Goal: Task Accomplishment & Management: Manage account settings

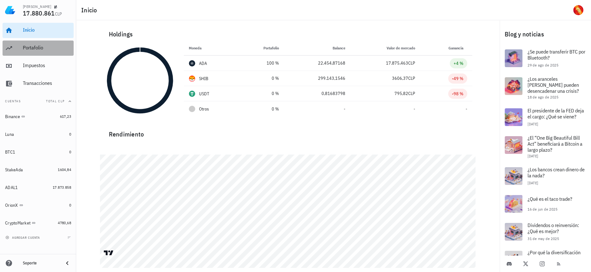
click at [43, 45] on div "Portafolio" at bounding box center [47, 48] width 48 height 6
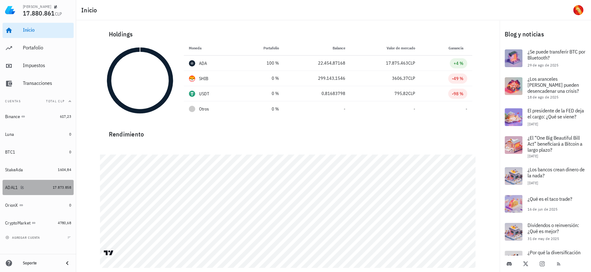
click at [50, 192] on link "ADAL1 17.873.858" at bounding box center [38, 187] width 71 height 15
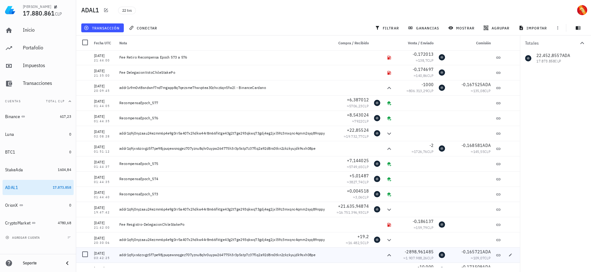
scroll to position [32, 0]
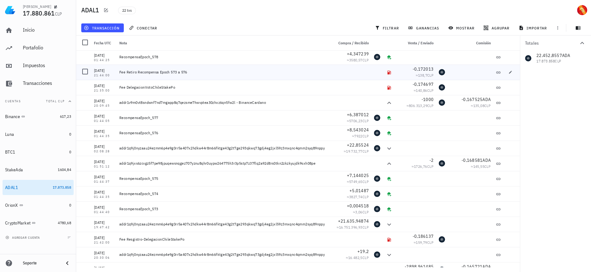
drag, startPoint x: 102, startPoint y: 68, endPoint x: 187, endPoint y: 68, distance: 85.0
click at [187, 68] on div "[DATE] 21:44:00 Fee Retiro Recompensa Epoch 573 a 576 -0,172013 ≈ 138,7 CLP" at bounding box center [297, 72] width 443 height 15
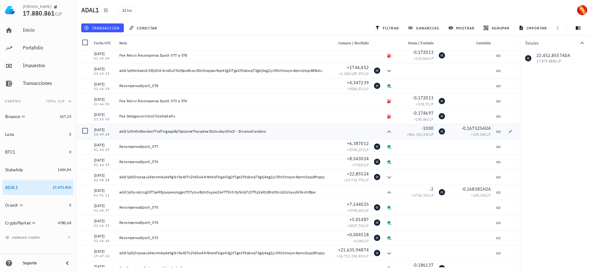
scroll to position [0, 0]
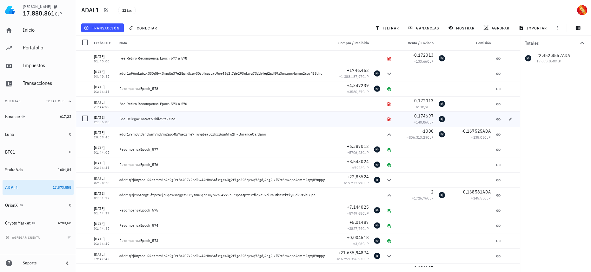
drag, startPoint x: 186, startPoint y: 121, endPoint x: 154, endPoint y: 123, distance: 31.5
click at [154, 123] on div "Fee DelegacionVotoChileStakePo" at bounding box center [224, 119] width 214 height 15
click at [86, 121] on div at bounding box center [85, 118] width 11 height 11
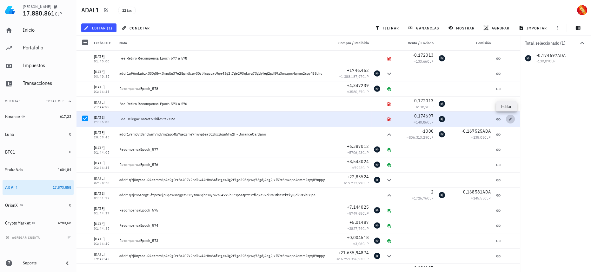
click at [509, 118] on span "button" at bounding box center [510, 119] width 9 height 4
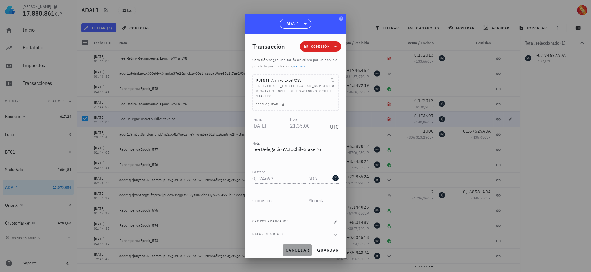
click at [300, 248] on span "cancelar" at bounding box center [297, 251] width 24 height 6
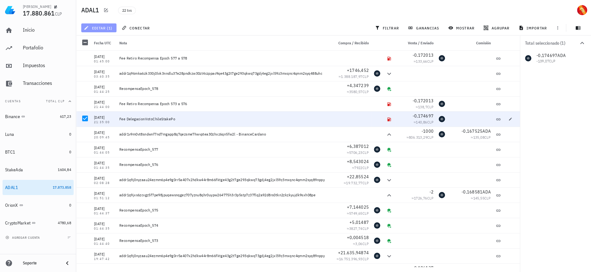
click at [108, 29] on span "editar (1)" at bounding box center [98, 27] width 27 height 5
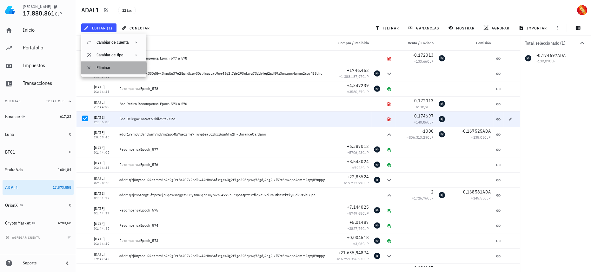
click at [117, 66] on div "Eliminar" at bounding box center [118, 67] width 45 height 5
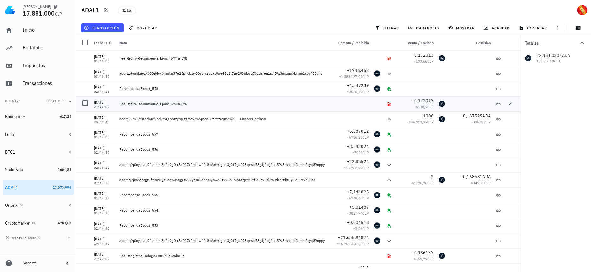
drag, startPoint x: 132, startPoint y: 105, endPoint x: 190, endPoint y: 106, distance: 58.4
click at [190, 106] on div "Fee Retiro Recompensa Epoch 573 a 576" at bounding box center [223, 103] width 209 height 5
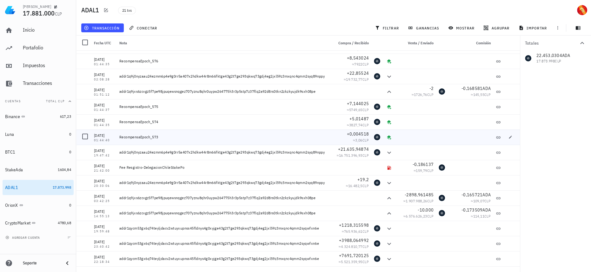
scroll to position [103, 0]
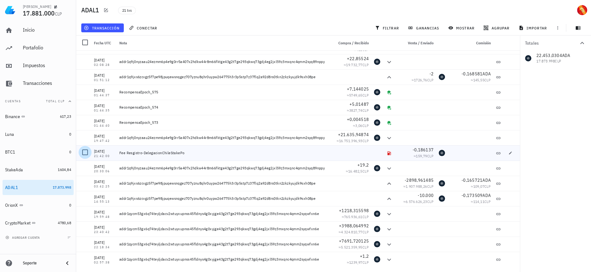
click at [86, 154] on div at bounding box center [85, 152] width 11 height 11
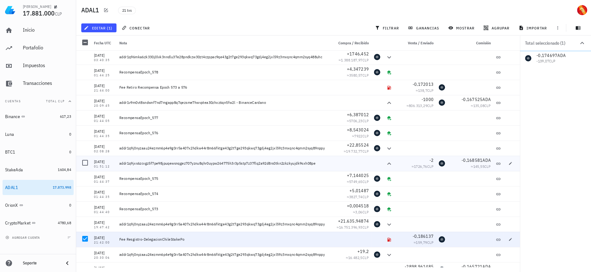
scroll to position [0, 0]
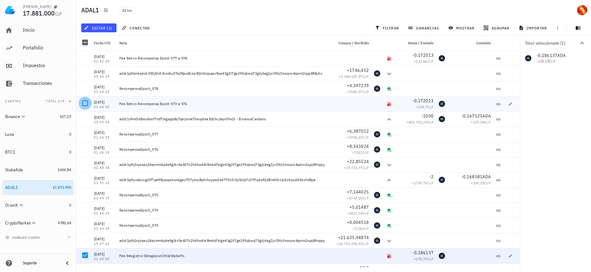
click at [85, 103] on div at bounding box center [85, 103] width 11 height 11
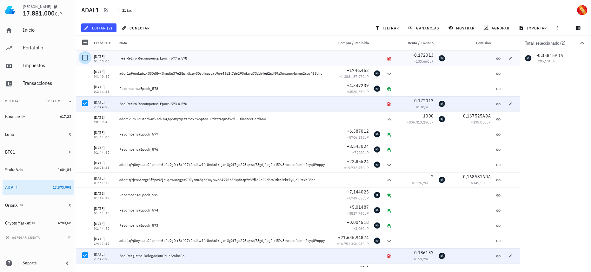
click at [84, 56] on div at bounding box center [85, 57] width 11 height 11
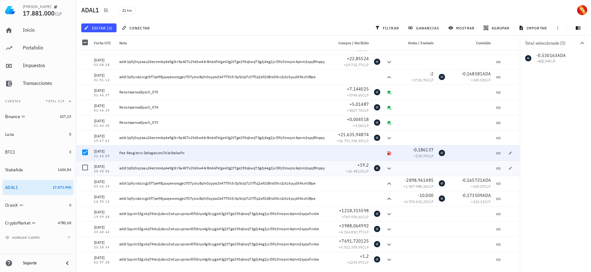
scroll to position [16, 0]
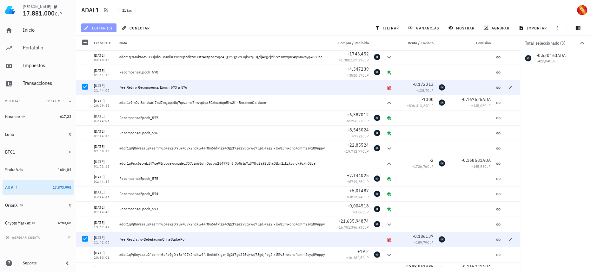
click at [97, 30] on span "editar (3)" at bounding box center [98, 27] width 27 height 5
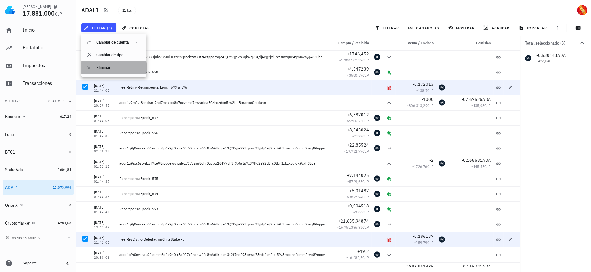
click at [116, 67] on div "Eliminar" at bounding box center [118, 67] width 45 height 5
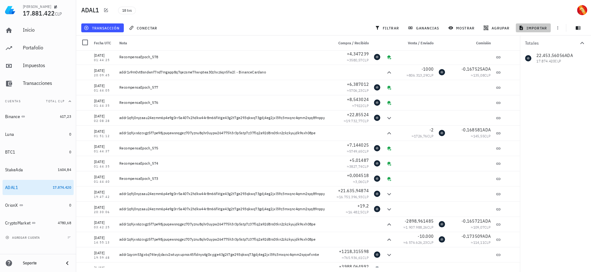
click at [536, 28] on span "importar" at bounding box center [533, 27] width 27 height 5
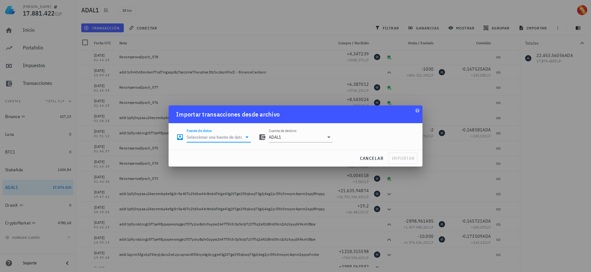
click at [225, 138] on input "Fuente de datos" at bounding box center [214, 137] width 55 height 10
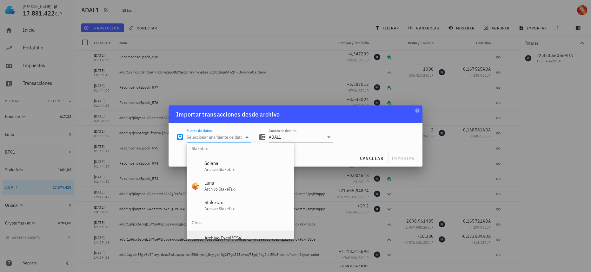
scroll to position [264, 0]
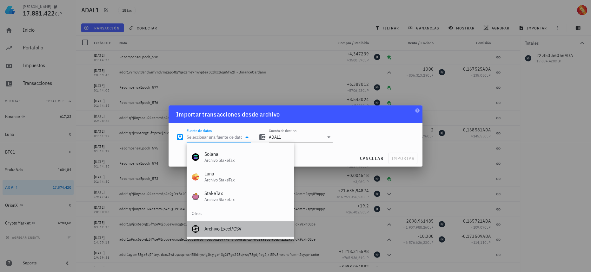
click at [222, 232] on div "Archivo Excel/CSV" at bounding box center [246, 229] width 84 height 14
type input "Archivo Excel/CSV"
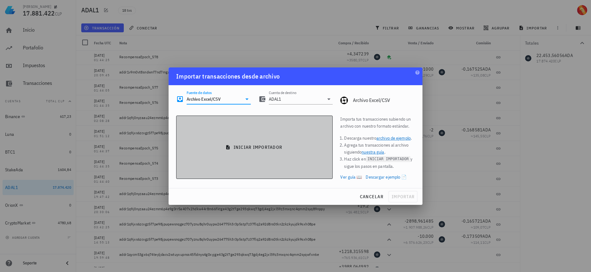
click at [235, 145] on span "iniciar importador" at bounding box center [254, 148] width 146 height 6
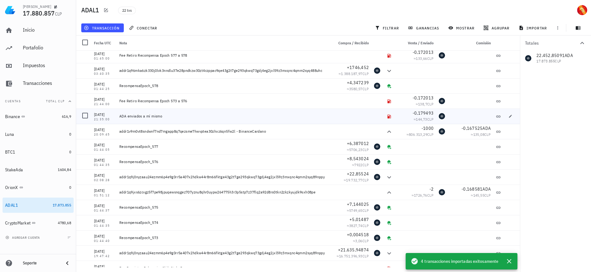
scroll to position [0, 0]
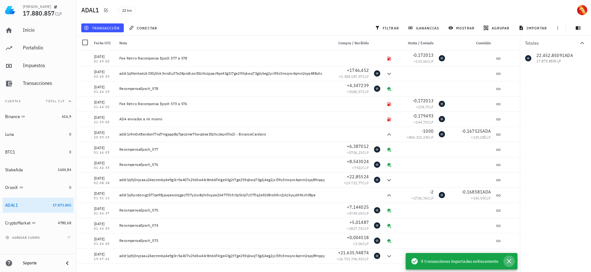
click at [511, 261] on icon "button" at bounding box center [509, 262] width 8 height 8
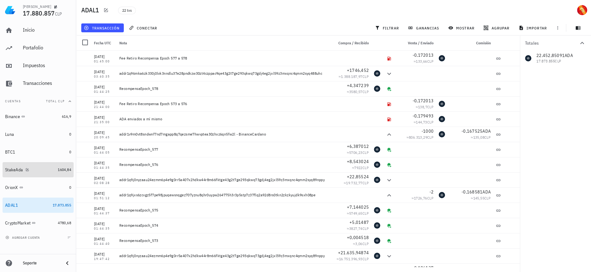
click at [40, 169] on div "StakeAda" at bounding box center [30, 170] width 50 height 6
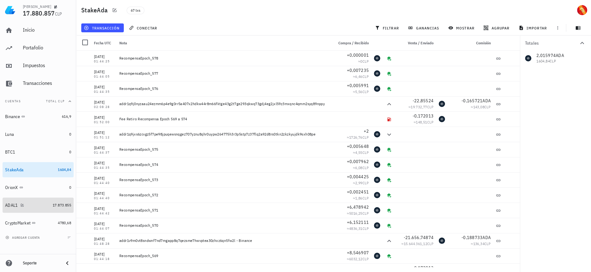
click at [51, 204] on link "ADAL1 17.873.855" at bounding box center [38, 205] width 71 height 15
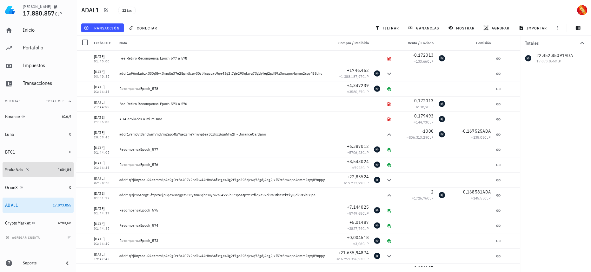
click at [49, 171] on div "StakeAda" at bounding box center [30, 170] width 50 height 6
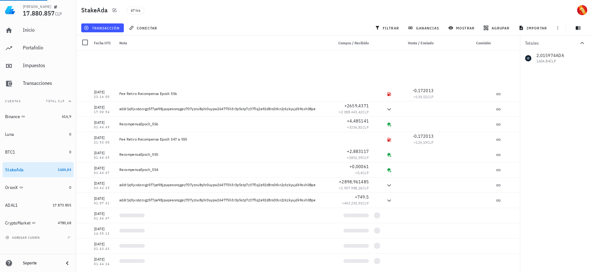
scroll to position [803, 0]
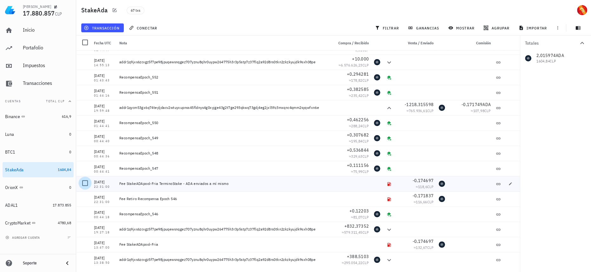
click at [86, 184] on div at bounding box center [85, 183] width 11 height 11
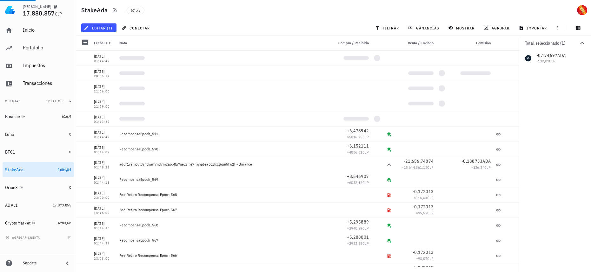
scroll to position [0, 0]
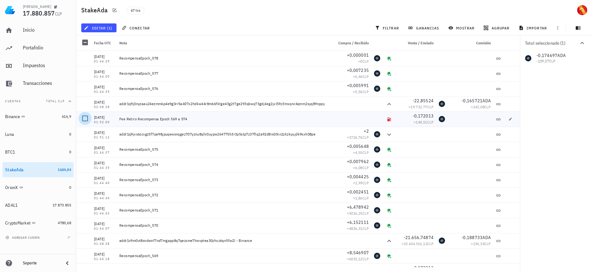
click at [84, 118] on div at bounding box center [85, 118] width 11 height 11
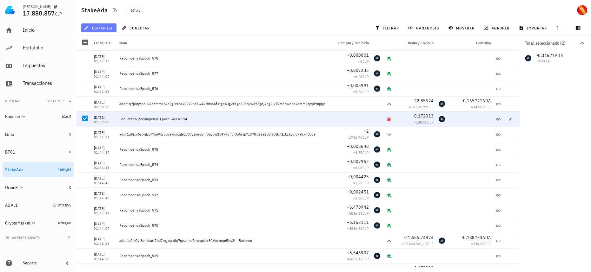
click at [108, 31] on button "editar (2)" at bounding box center [98, 27] width 35 height 9
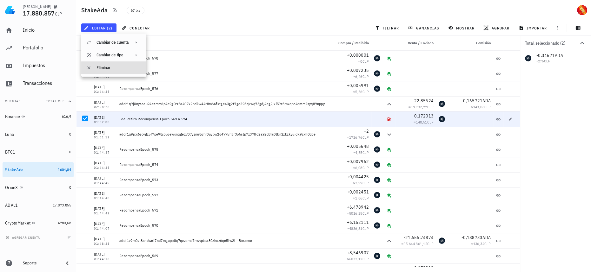
click at [117, 70] on div "Eliminar" at bounding box center [118, 67] width 45 height 5
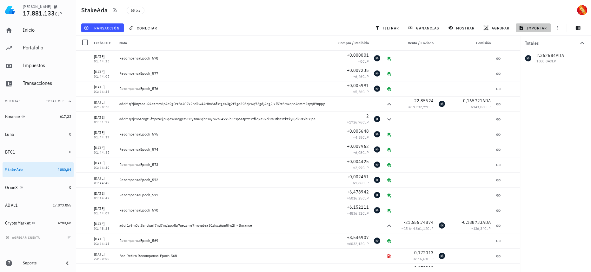
click at [533, 29] on span "importar" at bounding box center [533, 27] width 27 height 5
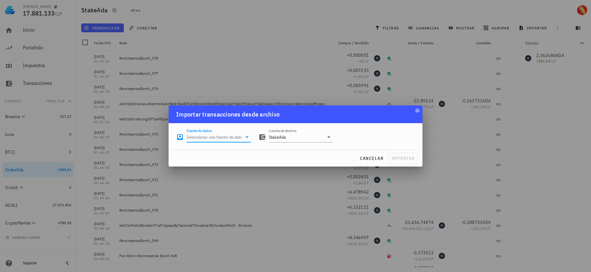
click at [214, 137] on input "Fuente de datos" at bounding box center [214, 137] width 55 height 10
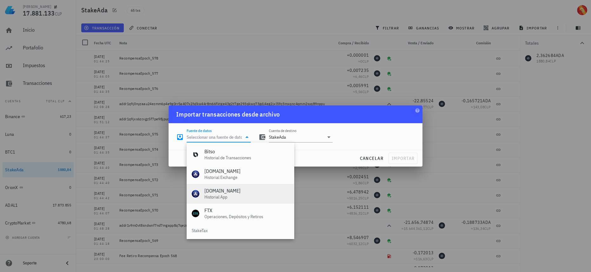
scroll to position [264, 0]
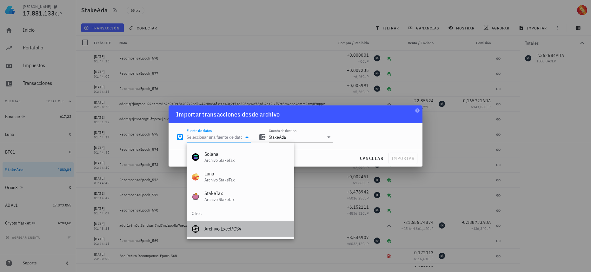
click at [224, 228] on div "Archivo Excel/CSV" at bounding box center [246, 229] width 84 height 6
type input "Archivo Excel/CSV"
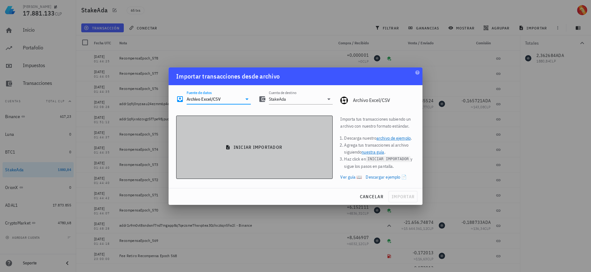
click at [251, 165] on button "iniciar importador" at bounding box center [254, 147] width 156 height 63
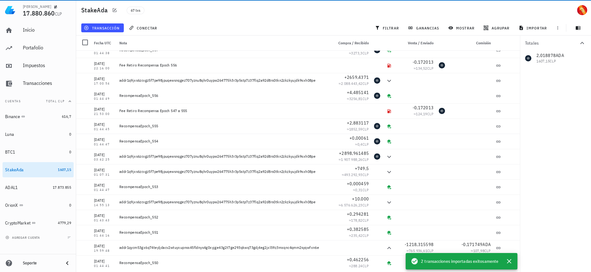
scroll to position [803, 0]
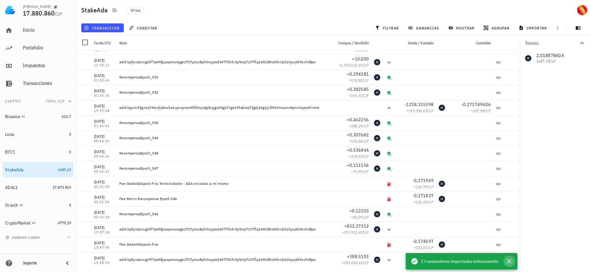
click at [512, 265] on icon "button" at bounding box center [509, 262] width 8 height 8
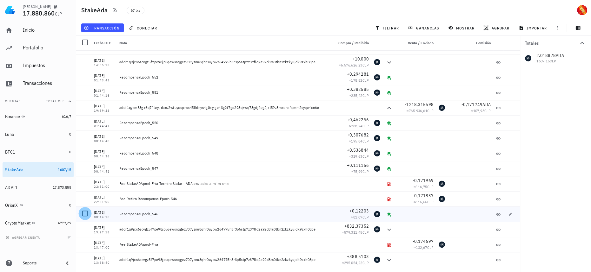
click at [84, 214] on div at bounding box center [85, 213] width 11 height 11
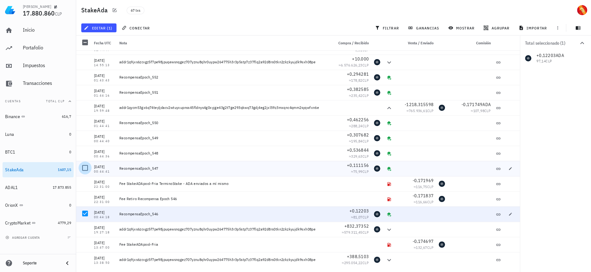
click at [86, 169] on div at bounding box center [85, 168] width 11 height 11
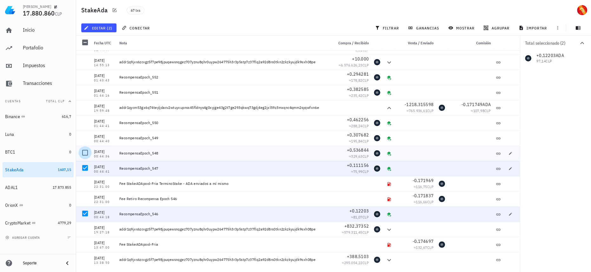
click at [86, 153] on div at bounding box center [85, 152] width 11 height 11
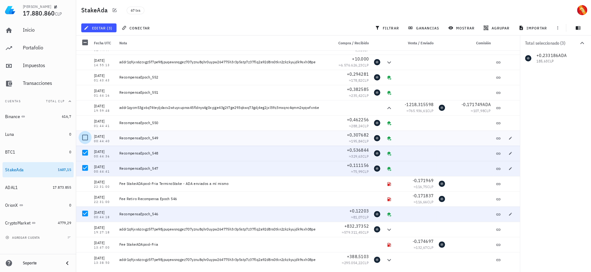
click at [86, 141] on div at bounding box center [85, 137] width 11 height 11
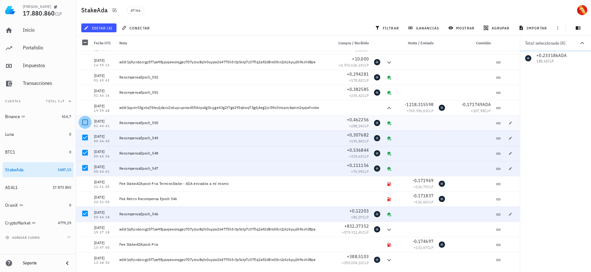
click at [86, 122] on div at bounding box center [85, 122] width 11 height 11
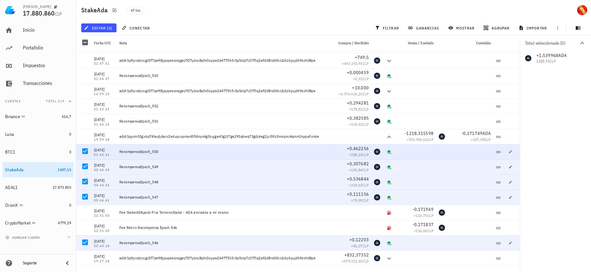
scroll to position [745, 0]
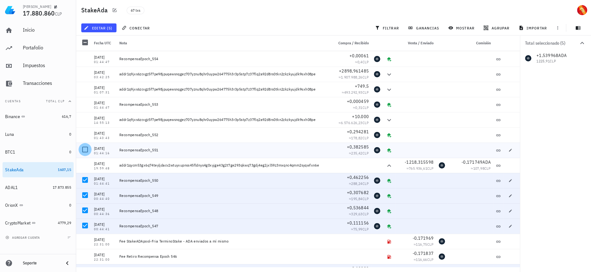
click at [88, 150] on div at bounding box center [85, 149] width 11 height 11
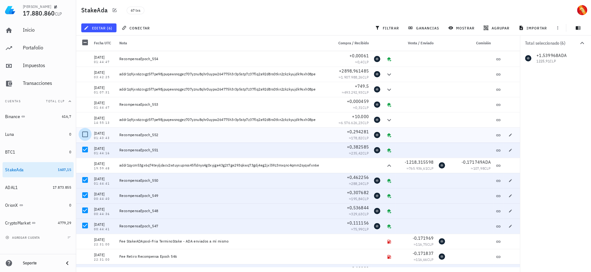
click at [87, 136] on div at bounding box center [85, 134] width 11 height 11
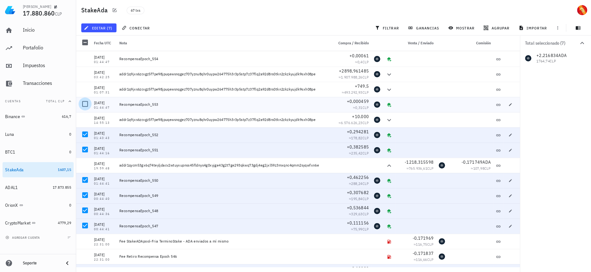
click at [84, 104] on div at bounding box center [85, 104] width 11 height 11
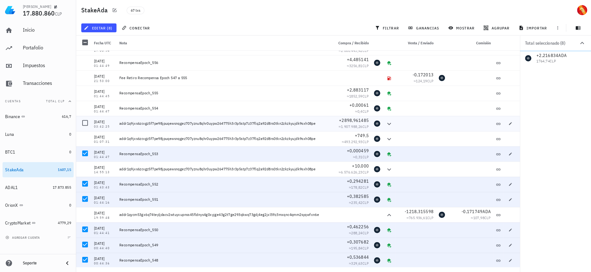
scroll to position [688, 0]
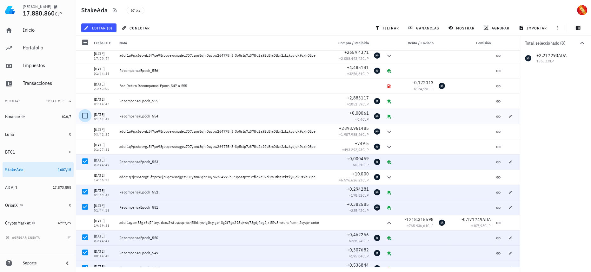
click at [83, 115] on div at bounding box center [85, 115] width 11 height 11
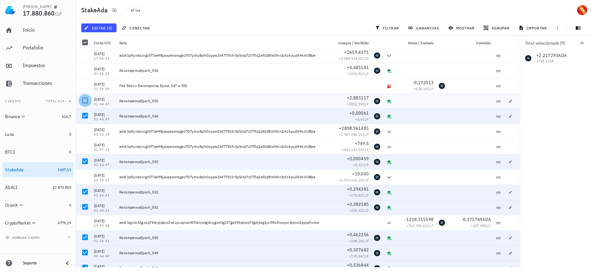
click at [86, 98] on div at bounding box center [85, 100] width 11 height 11
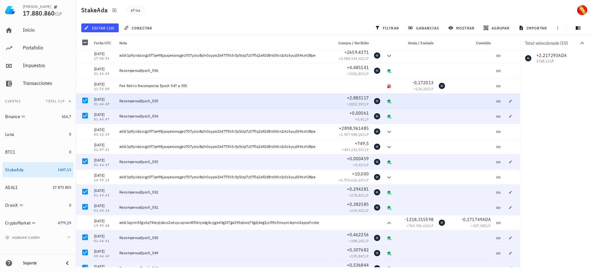
scroll to position [659, 0]
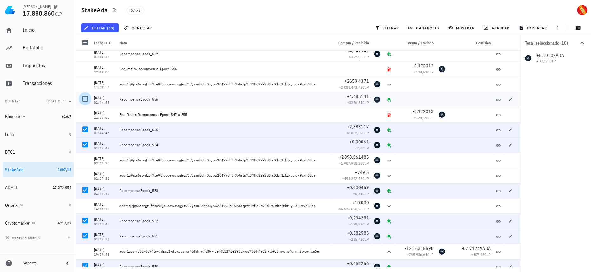
click at [87, 96] on div at bounding box center [85, 99] width 11 height 11
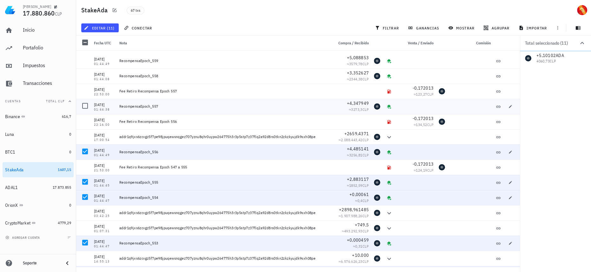
scroll to position [601, 0]
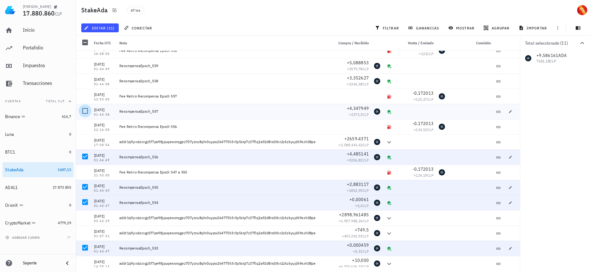
click at [89, 109] on div at bounding box center [85, 111] width 11 height 11
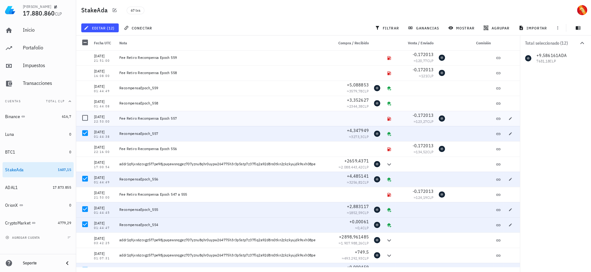
scroll to position [573, 0]
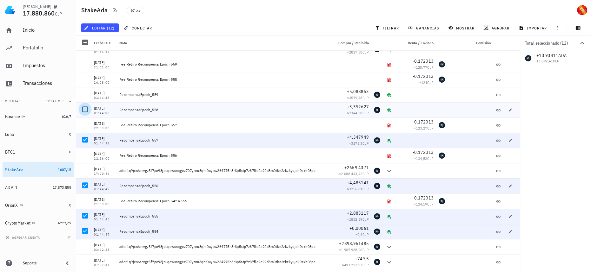
click at [84, 109] on div at bounding box center [85, 109] width 11 height 11
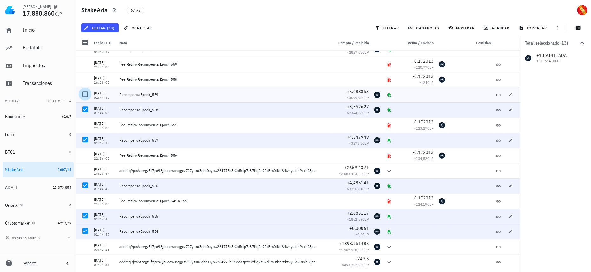
click at [84, 93] on div at bounding box center [85, 94] width 11 height 11
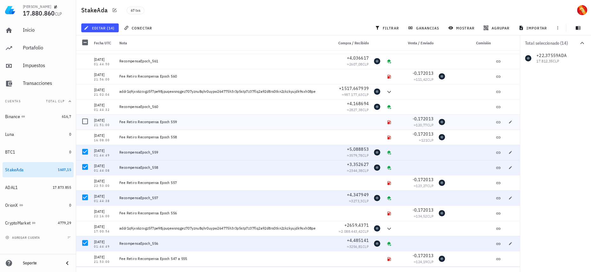
scroll to position [486, 0]
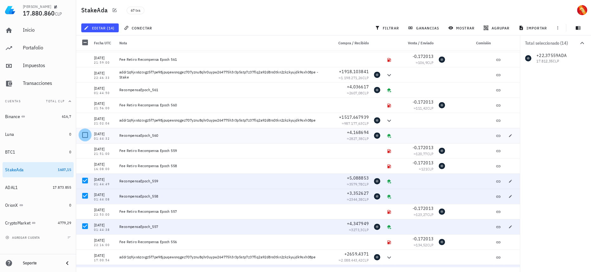
click at [84, 133] on div at bounding box center [85, 135] width 11 height 11
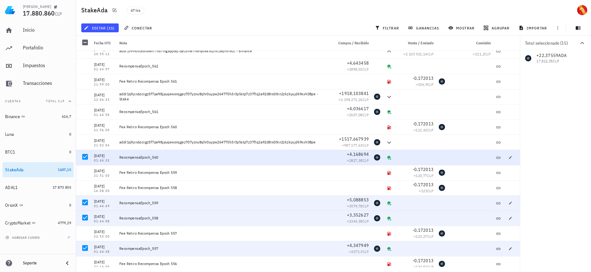
scroll to position [457, 0]
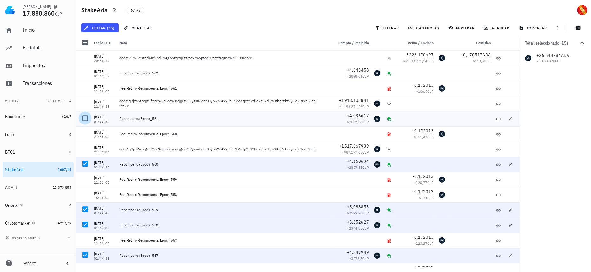
click at [85, 120] on div at bounding box center [85, 118] width 11 height 11
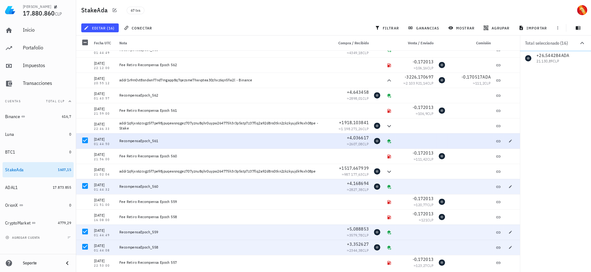
scroll to position [428, 0]
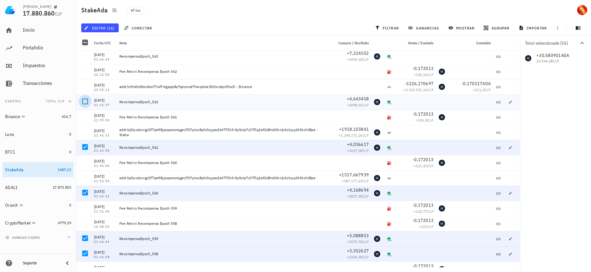
click at [86, 103] on div at bounding box center [85, 101] width 11 height 11
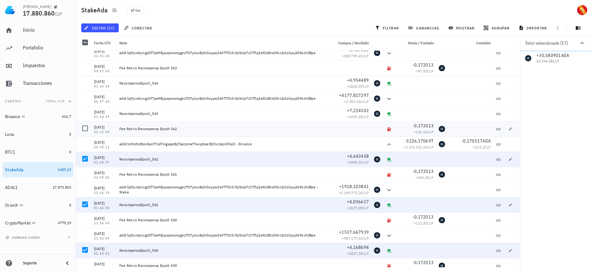
scroll to position [342, 0]
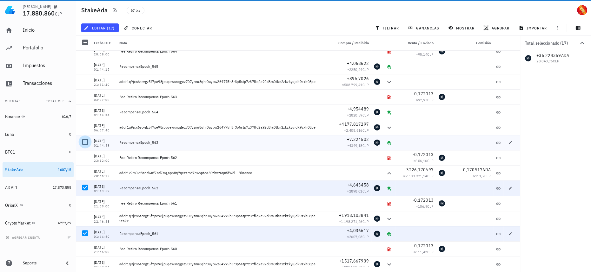
click at [84, 141] on div at bounding box center [85, 142] width 11 height 11
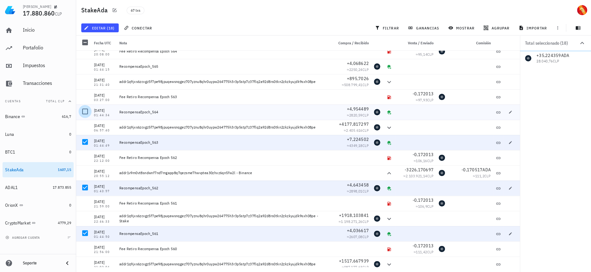
click at [83, 112] on div at bounding box center [85, 111] width 11 height 11
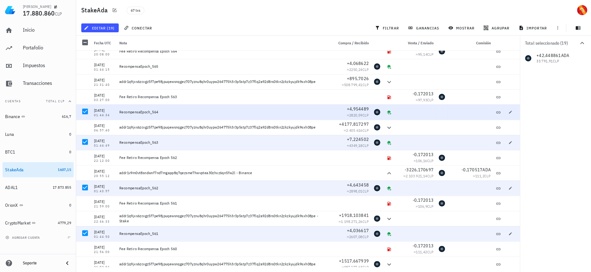
scroll to position [313, 0]
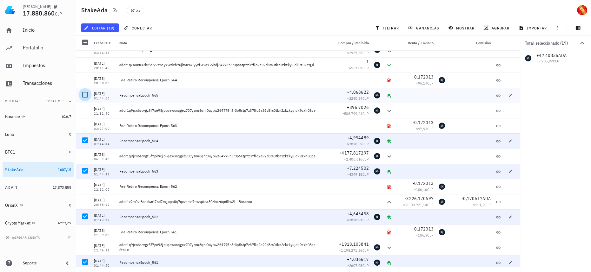
click at [82, 94] on div at bounding box center [85, 94] width 11 height 11
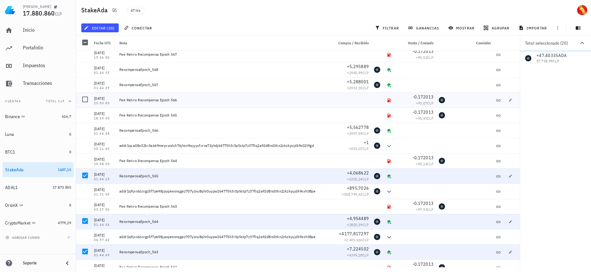
scroll to position [226, 0]
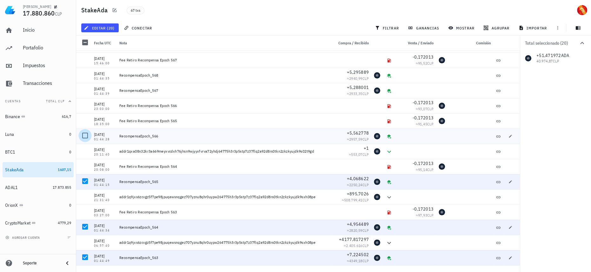
click at [88, 134] on div at bounding box center [85, 135] width 11 height 11
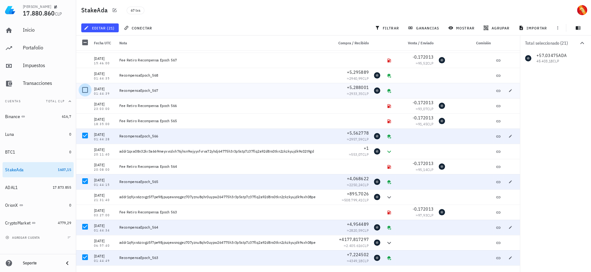
click at [84, 90] on div at bounding box center [85, 90] width 11 height 11
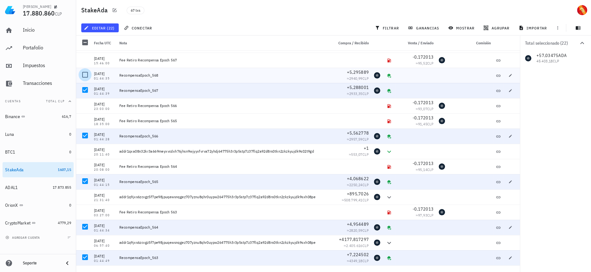
click at [85, 75] on div at bounding box center [85, 74] width 11 height 11
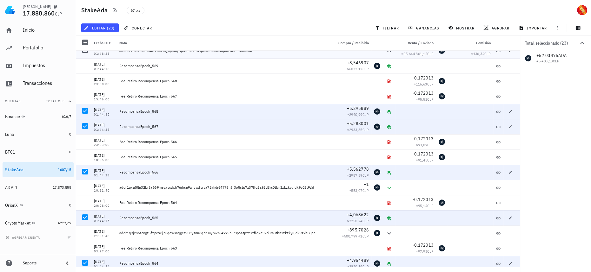
scroll to position [140, 0]
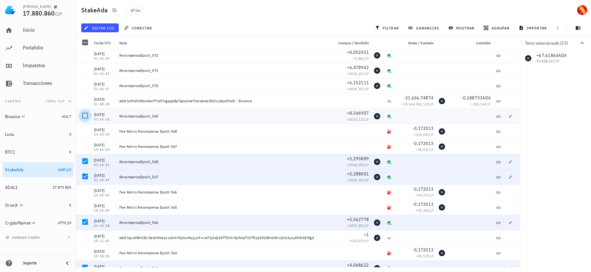
click at [85, 112] on div at bounding box center [85, 115] width 11 height 11
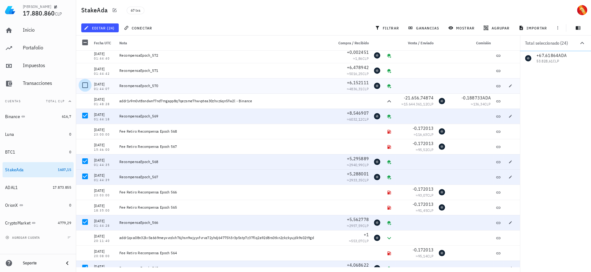
click at [88, 86] on div at bounding box center [85, 85] width 11 height 11
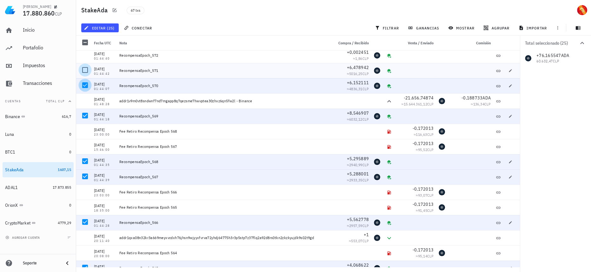
click at [88, 69] on div at bounding box center [85, 70] width 11 height 11
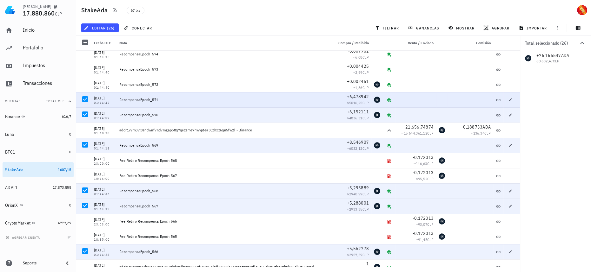
scroll to position [82, 0]
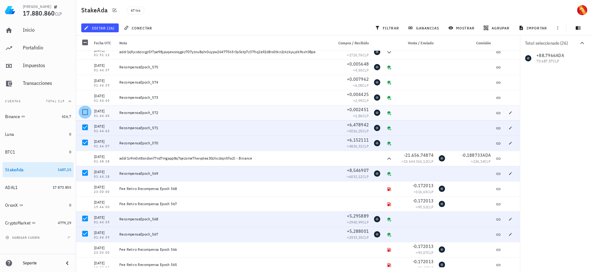
click at [87, 111] on div at bounding box center [85, 112] width 11 height 11
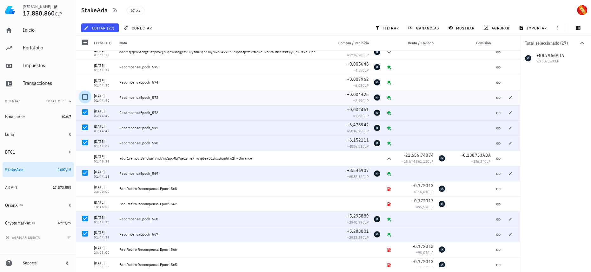
click at [87, 97] on div at bounding box center [85, 97] width 11 height 11
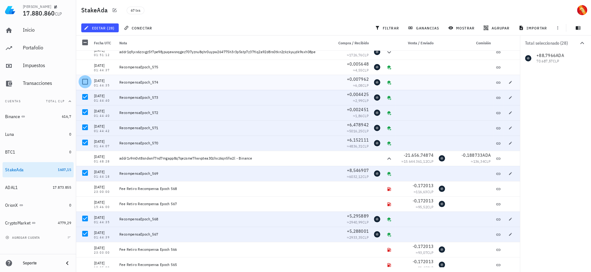
click at [84, 83] on div at bounding box center [85, 81] width 11 height 11
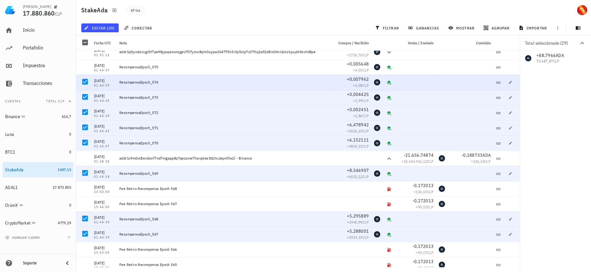
scroll to position [54, 0]
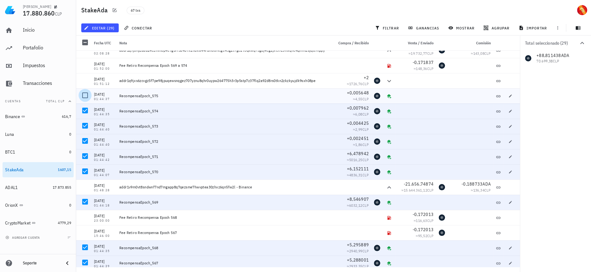
click at [86, 100] on div at bounding box center [85, 95] width 11 height 11
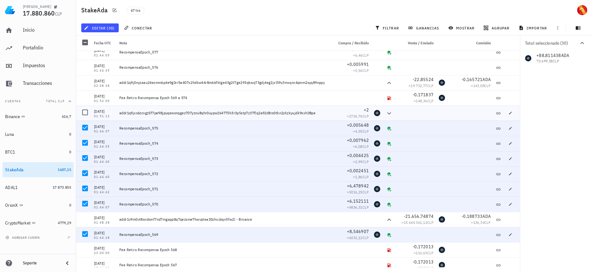
scroll to position [0, 0]
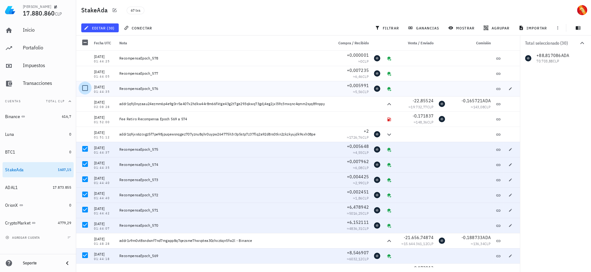
click at [87, 88] on div at bounding box center [85, 88] width 11 height 11
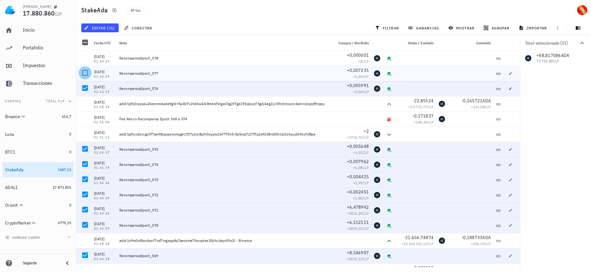
click at [85, 69] on div at bounding box center [85, 73] width 11 height 11
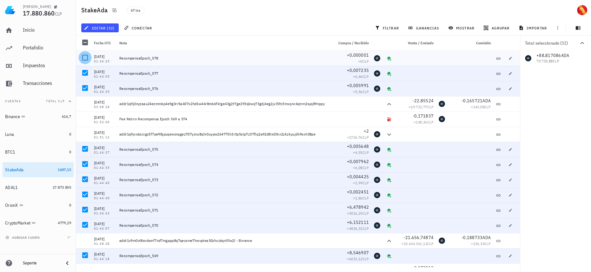
click at [84, 59] on div at bounding box center [85, 57] width 11 height 11
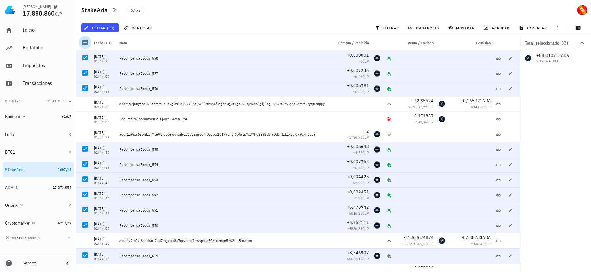
click at [87, 44] on div at bounding box center [85, 42] width 11 height 11
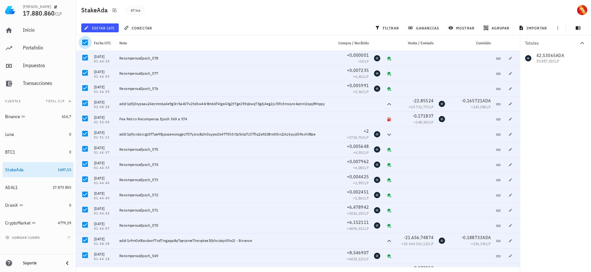
click at [87, 44] on div at bounding box center [85, 42] width 11 height 11
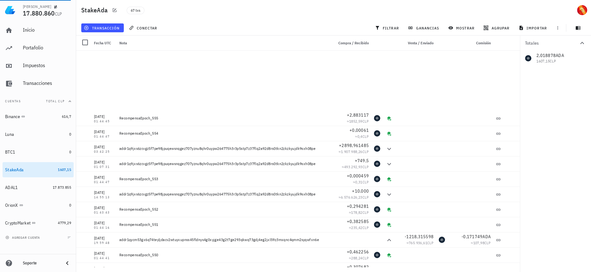
scroll to position [803, 0]
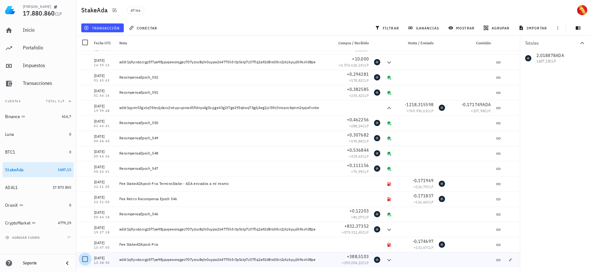
click at [86, 259] on div at bounding box center [85, 259] width 11 height 11
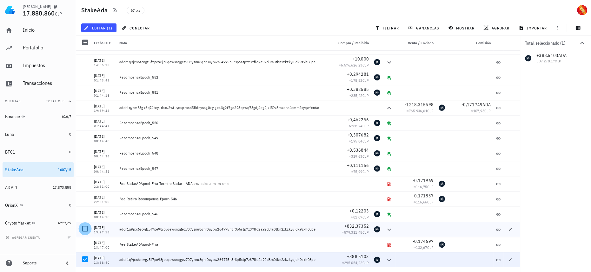
click at [87, 231] on div at bounding box center [85, 229] width 11 height 11
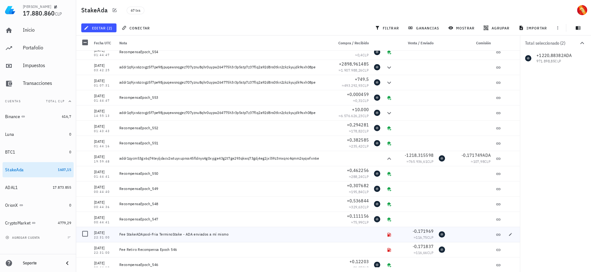
scroll to position [745, 0]
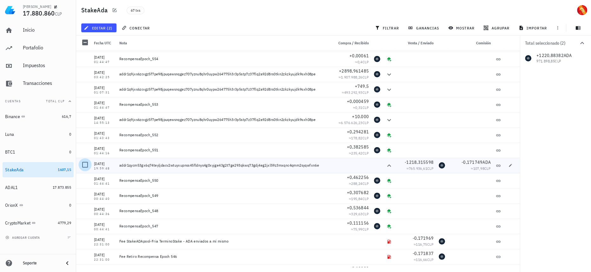
click at [84, 165] on div at bounding box center [85, 165] width 11 height 11
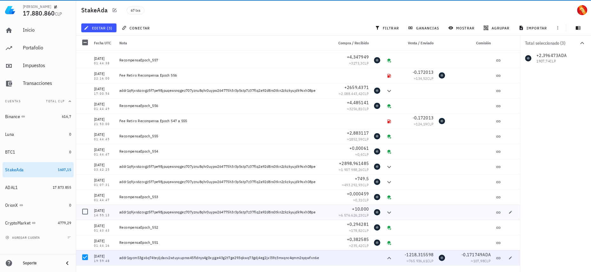
scroll to position [659, 0]
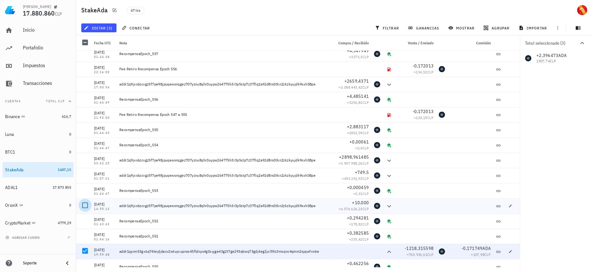
click at [87, 206] on div at bounding box center [85, 205] width 11 height 11
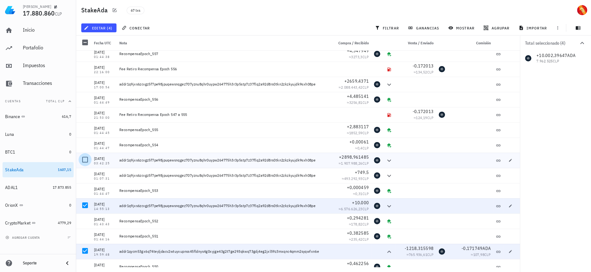
click at [86, 159] on div at bounding box center [85, 159] width 11 height 11
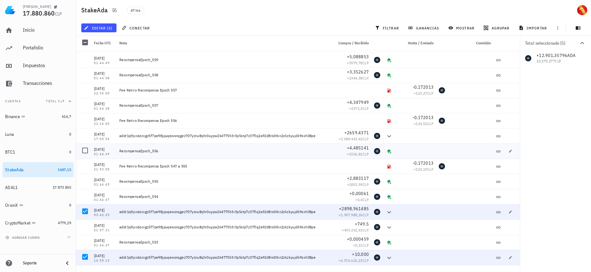
scroll to position [601, 0]
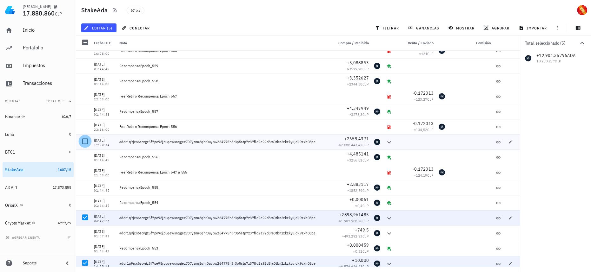
click at [87, 142] on div at bounding box center [85, 141] width 11 height 11
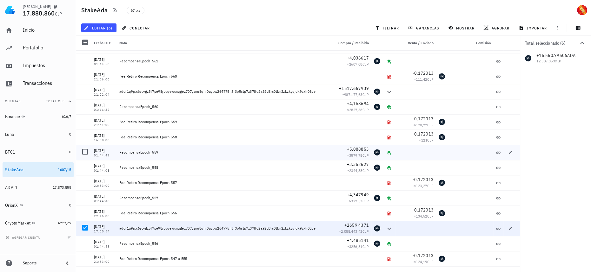
scroll to position [486, 0]
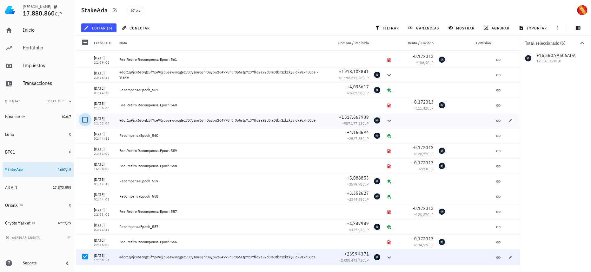
click at [84, 121] on div at bounding box center [85, 120] width 11 height 11
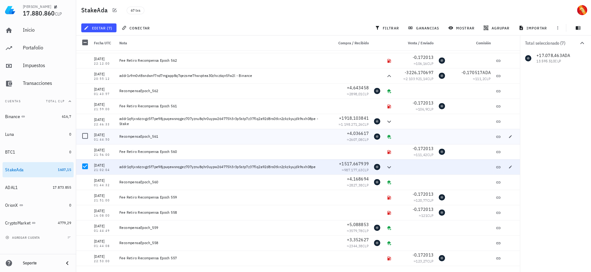
scroll to position [428, 0]
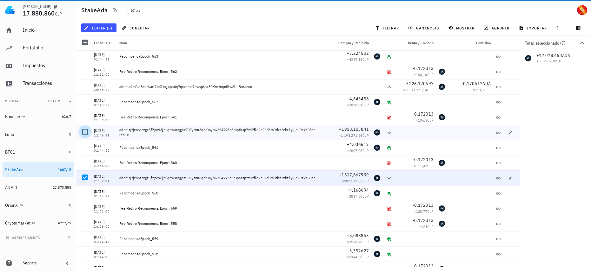
click at [87, 132] on div at bounding box center [85, 132] width 11 height 11
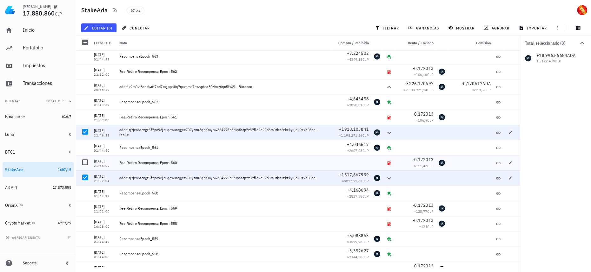
scroll to position [400, 0]
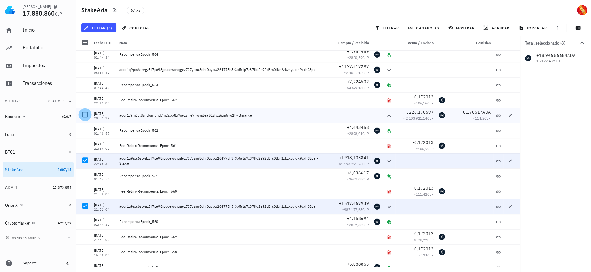
click at [85, 115] on div at bounding box center [85, 114] width 11 height 11
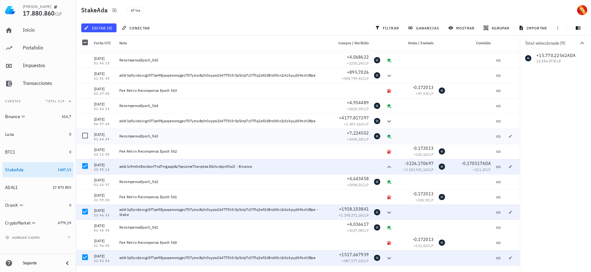
scroll to position [342, 0]
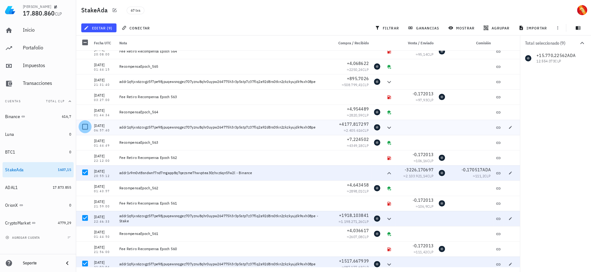
click at [88, 127] on div at bounding box center [85, 126] width 11 height 11
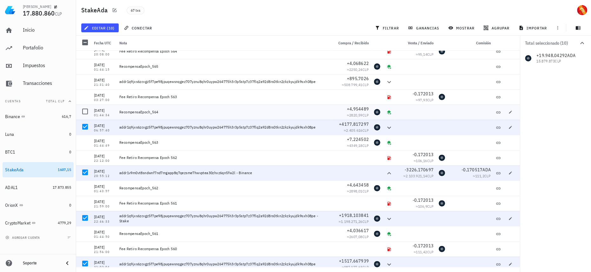
scroll to position [313, 0]
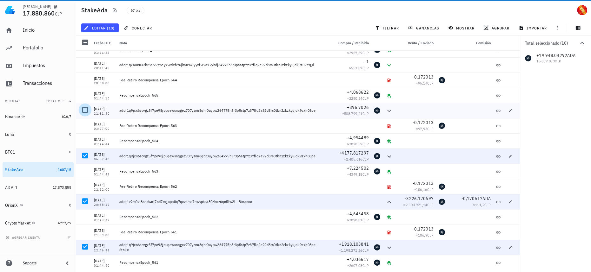
click at [84, 109] on div at bounding box center [85, 110] width 11 height 11
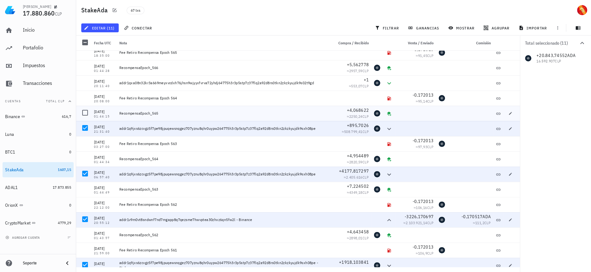
scroll to position [284, 0]
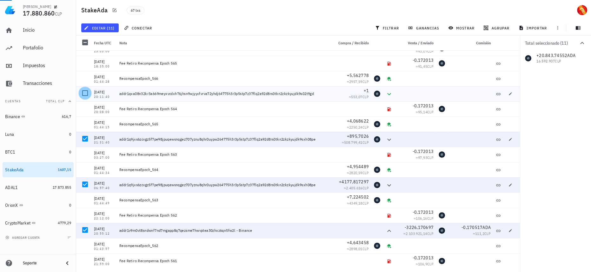
click at [85, 95] on div at bounding box center [85, 93] width 11 height 11
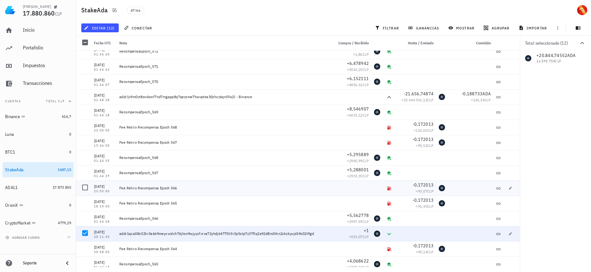
scroll to position [115, 0]
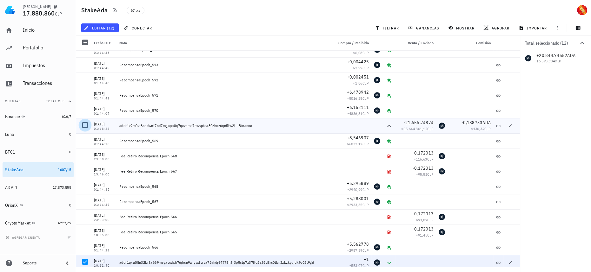
click at [81, 125] on div at bounding box center [85, 125] width 11 height 11
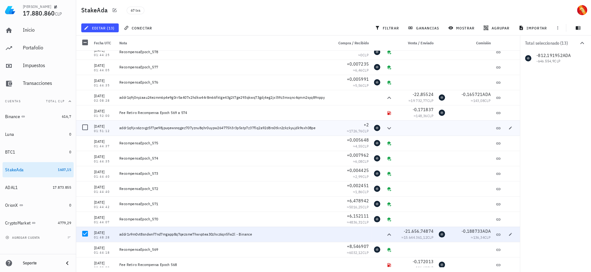
scroll to position [0, 0]
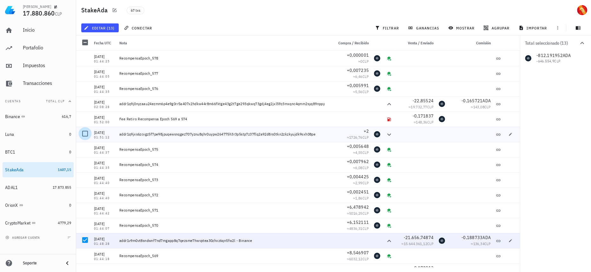
drag, startPoint x: 87, startPoint y: 133, endPoint x: 91, endPoint y: 134, distance: 3.9
click at [87, 133] on div at bounding box center [85, 133] width 11 height 11
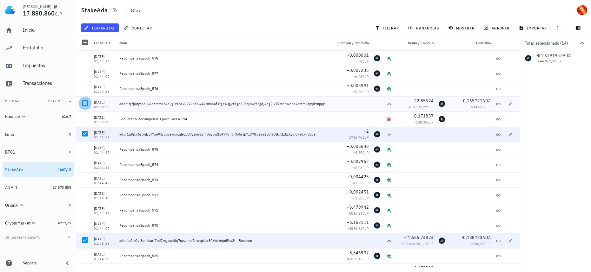
click at [88, 103] on div at bounding box center [85, 103] width 11 height 11
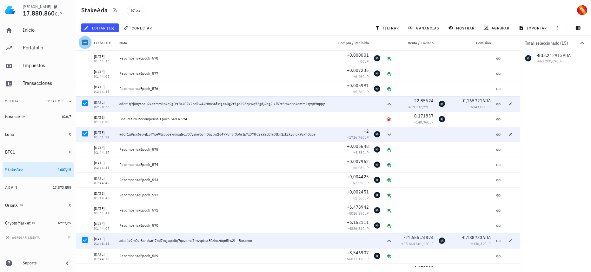
click at [84, 45] on div at bounding box center [85, 42] width 11 height 11
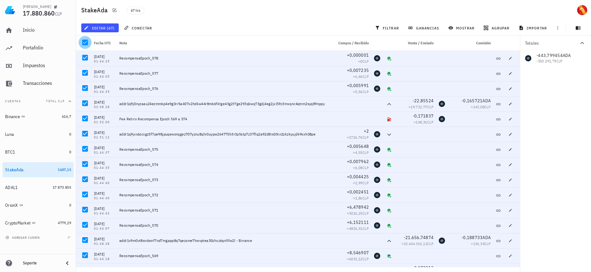
click at [85, 43] on div at bounding box center [85, 42] width 11 height 11
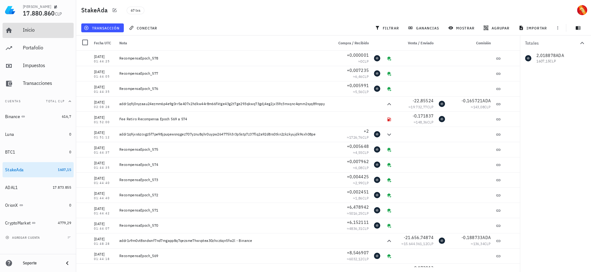
click at [36, 26] on div "Inicio" at bounding box center [47, 30] width 48 height 14
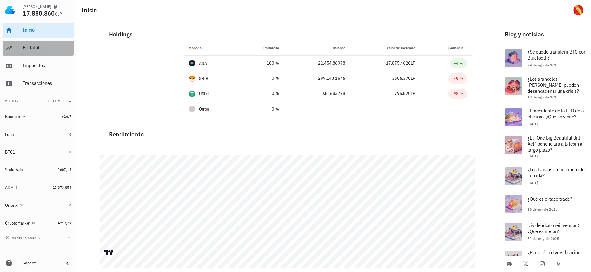
click at [27, 43] on div "Portafolio" at bounding box center [47, 48] width 48 height 14
